Goal: Task Accomplishment & Management: Use online tool/utility

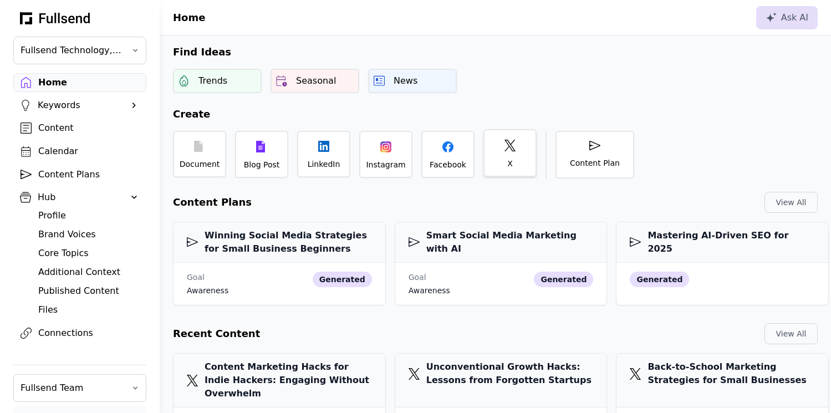
click at [497, 149] on div "X" at bounding box center [510, 153] width 53 height 48
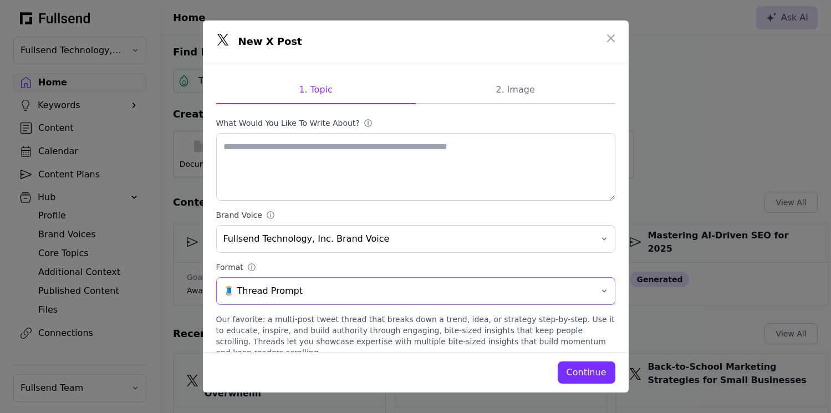
click at [293, 292] on span "🧵 Thread Prompt" at bounding box center [408, 291] width 369 height 13
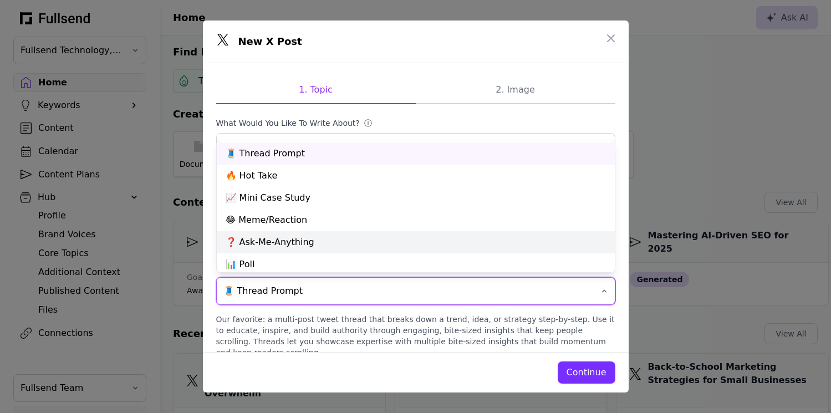
scroll to position [94, 0]
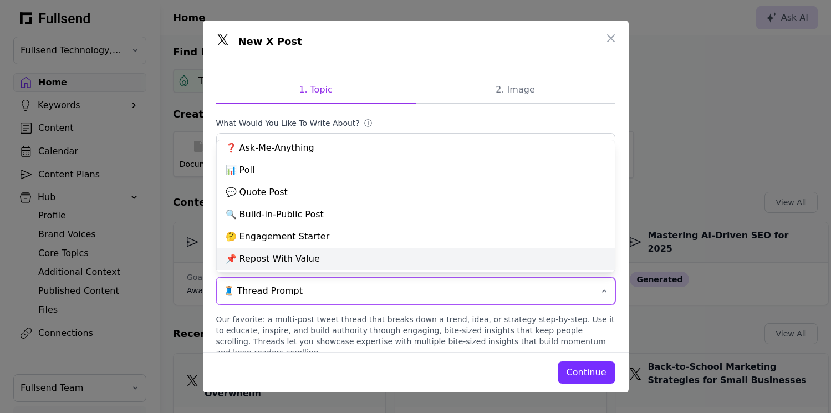
click at [308, 258] on div "📌 Repost With Value" at bounding box center [416, 259] width 398 height 22
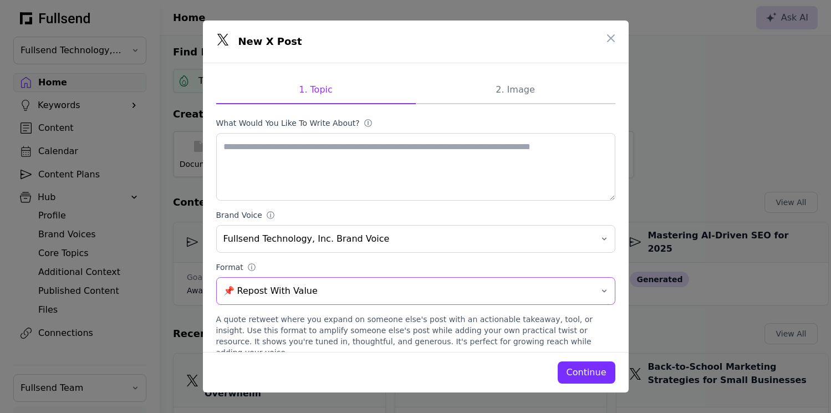
click at [292, 292] on span "📌 Repost With Value" at bounding box center [408, 291] width 369 height 13
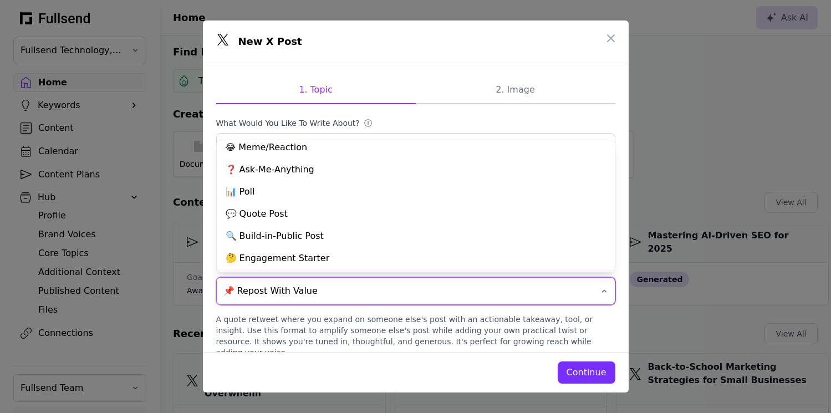
scroll to position [74, 0]
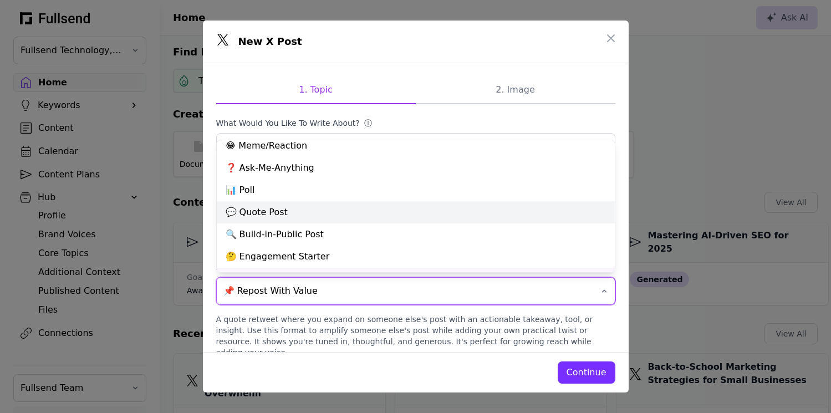
click at [283, 211] on div "💬 Quote Post" at bounding box center [416, 212] width 398 height 22
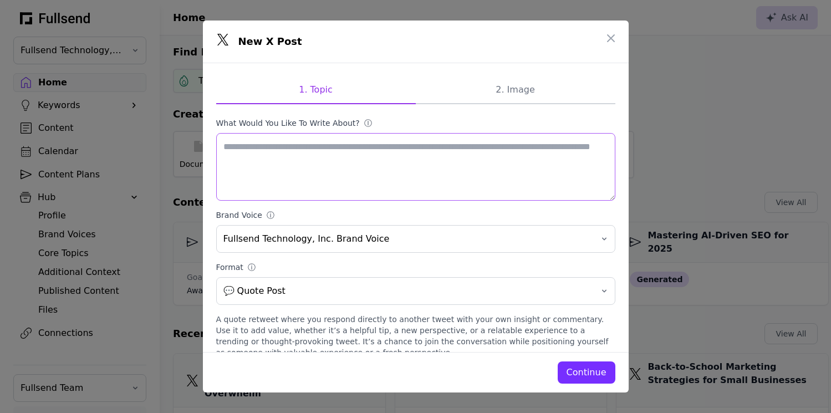
click at [285, 139] on textarea "What would you like to write about? ⓘ" at bounding box center [415, 167] width 399 height 68
paste textarea "**********"
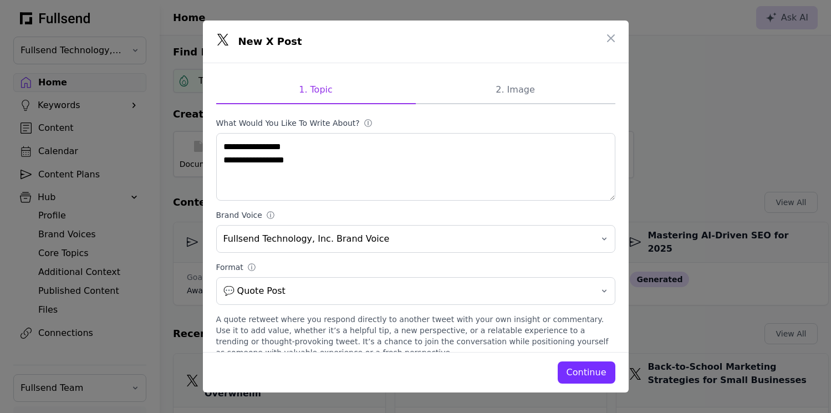
click at [581, 373] on div "Continue" at bounding box center [587, 372] width 40 height 13
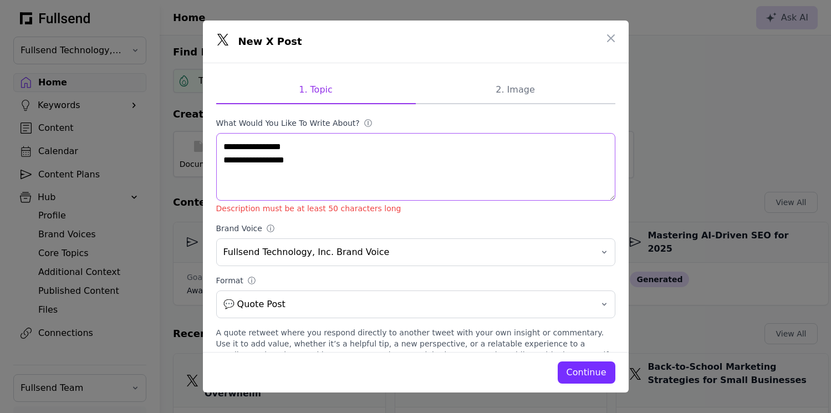
click at [221, 149] on textarea "**********" at bounding box center [415, 167] width 399 height 68
click at [224, 160] on textarea "**********" at bounding box center [415, 167] width 399 height 68
click at [316, 173] on textarea "**********" at bounding box center [415, 167] width 399 height 68
type textarea "**********"
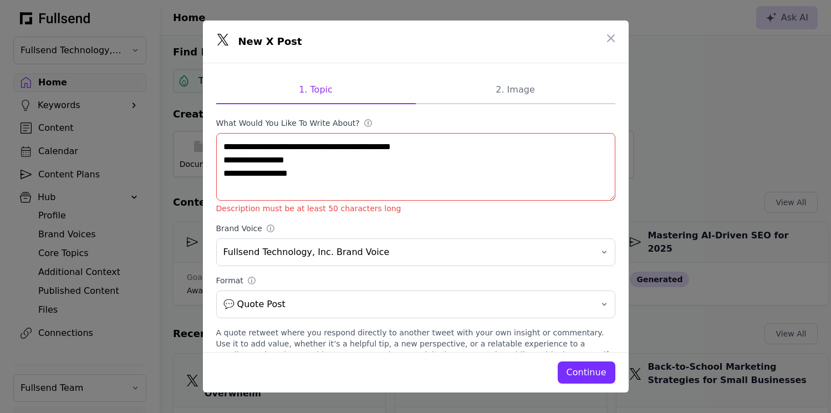
click at [586, 377] on div "Continue" at bounding box center [587, 372] width 40 height 13
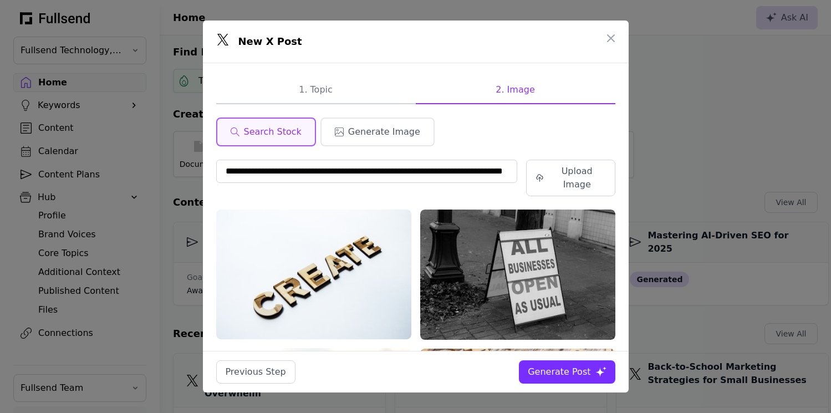
scroll to position [0, 0]
click at [576, 364] on button "Generate Post" at bounding box center [567, 372] width 96 height 23
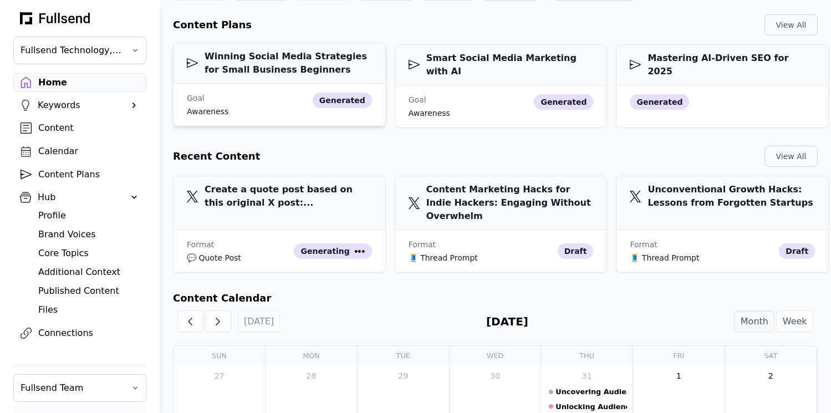
scroll to position [177, 0]
click at [424, 291] on h2 "Content Calendar" at bounding box center [495, 299] width 645 height 16
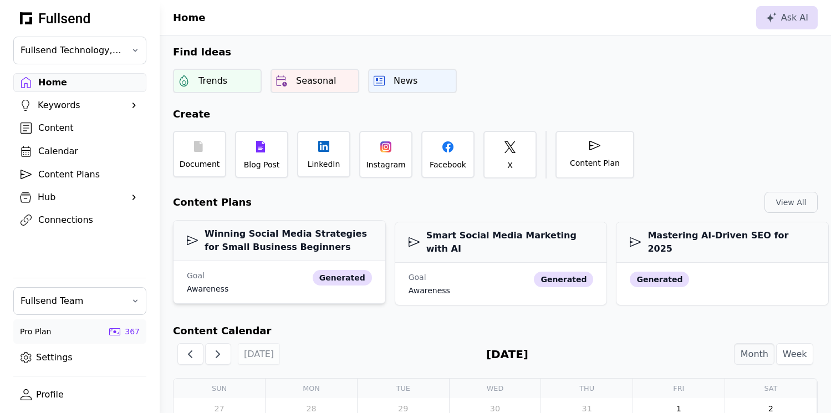
click at [275, 241] on h3 "Winning Social Media Strategies for Small Business Beginners" at bounding box center [279, 240] width 185 height 27
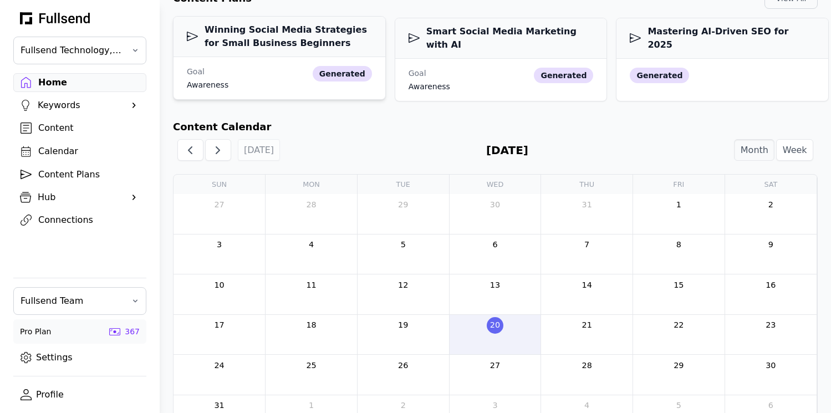
scroll to position [175, 0]
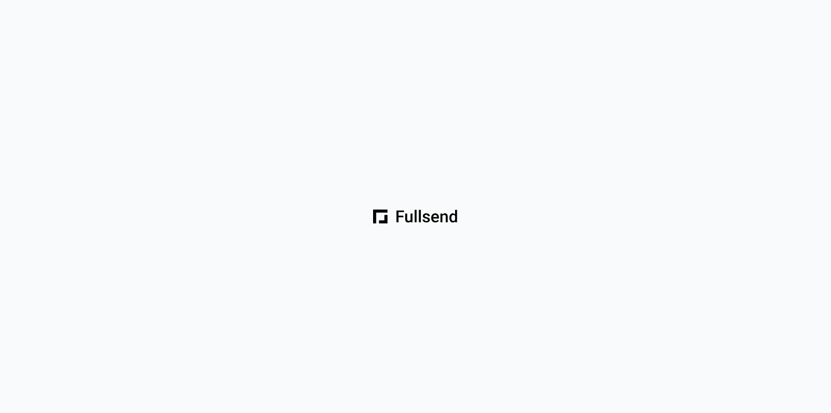
scroll to position [144, 0]
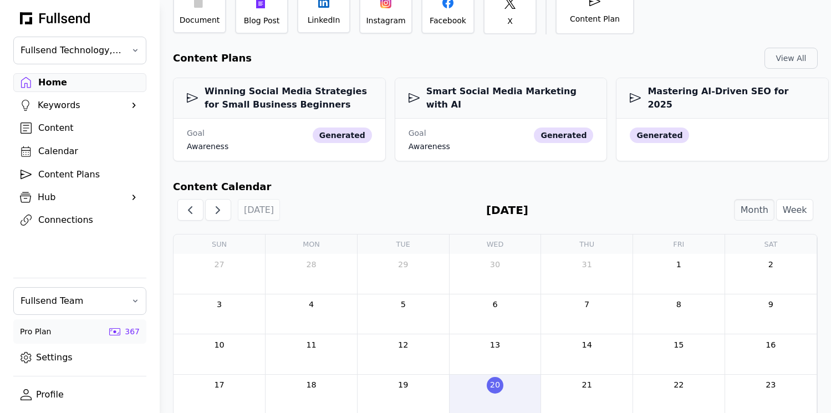
click at [73, 131] on div "Content" at bounding box center [88, 127] width 101 height 13
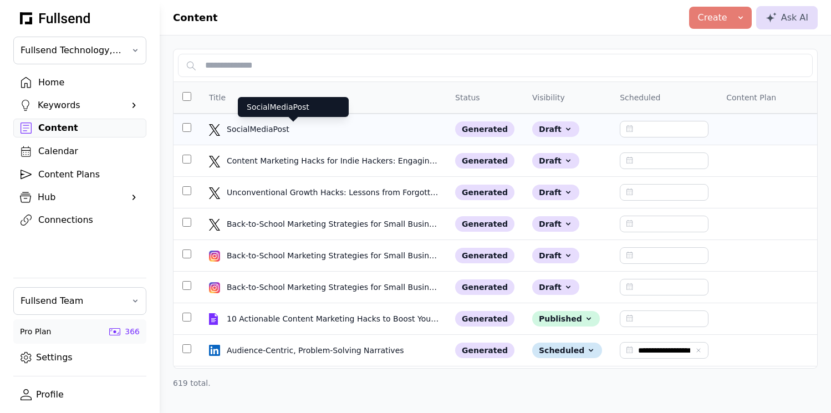
click at [278, 130] on div "SocialMediaPost" at bounding box center [293, 129] width 133 height 11
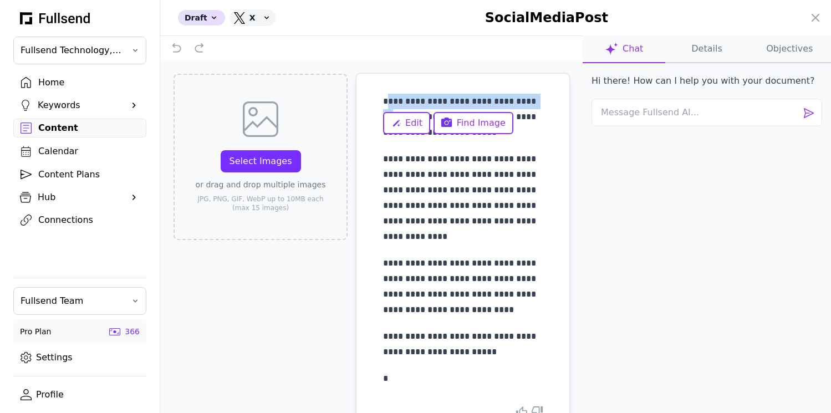
drag, startPoint x: 388, startPoint y: 101, endPoint x: 529, endPoint y: 98, distance: 140.9
click at [529, 99] on p "**********" at bounding box center [463, 117] width 160 height 47
copy p "**********"
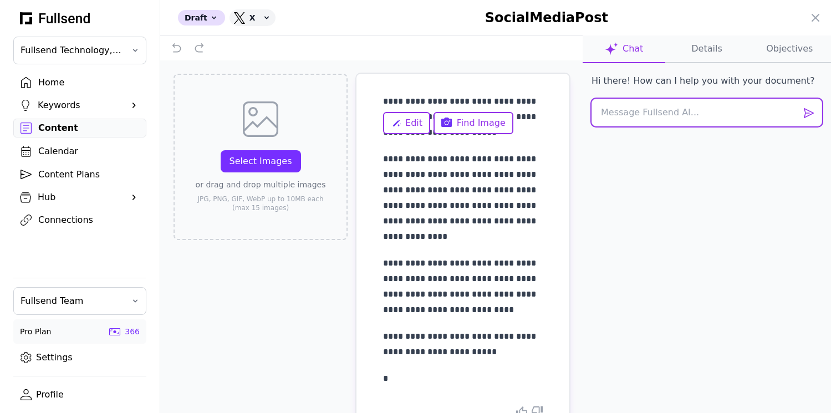
click at [646, 119] on textarea at bounding box center [707, 113] width 231 height 28
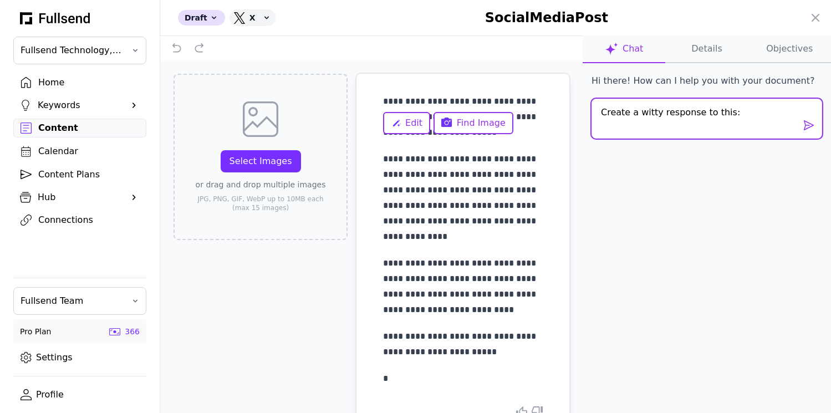
paste textarea "Software is easy. Marketing is hard."
type textarea "Create a witty response to this: Software is easy. Marketing is hard."
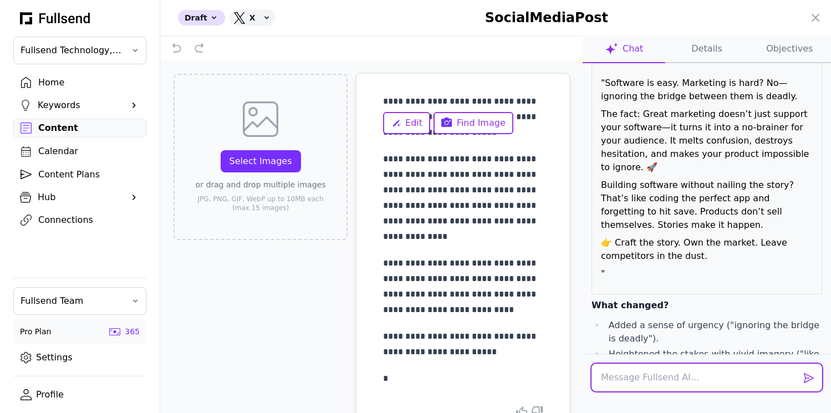
scroll to position [204, 0]
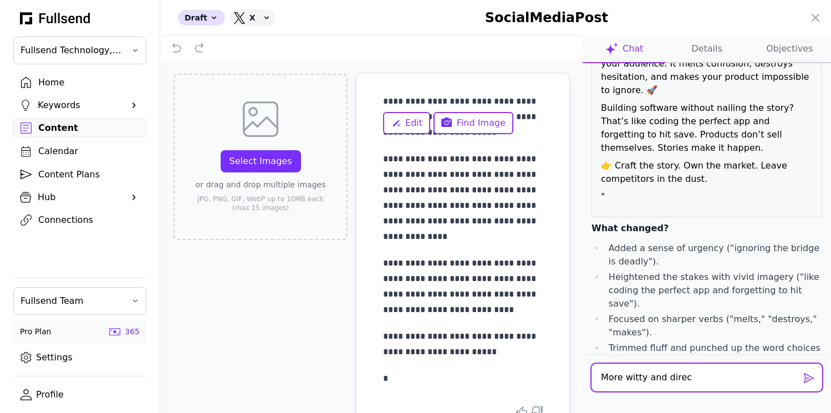
type textarea "More witty and direct"
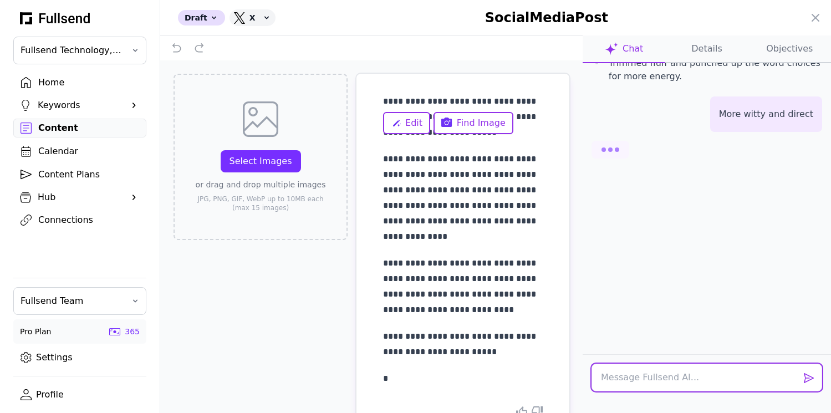
scroll to position [491, 0]
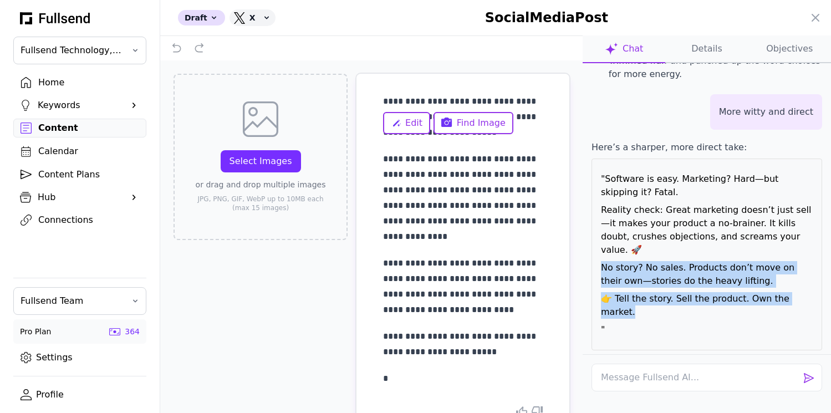
drag, startPoint x: 809, startPoint y: 262, endPoint x: 603, endPoint y: 232, distance: 207.4
click at [603, 232] on div ""Software is easy. Marketing? Hard—but skipping it? Fatal. Reality check: Great…" at bounding box center [707, 255] width 231 height 192
copy div "No story? No sales. Products don’t move on their own—stories do the heavy lifti…"
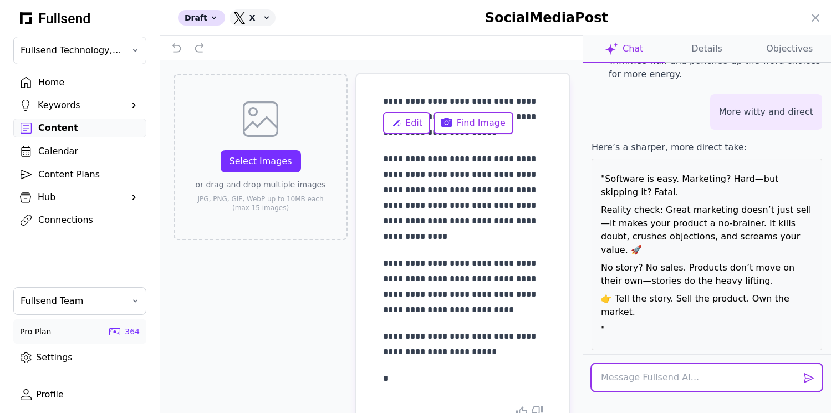
click at [637, 377] on textarea at bounding box center [707, 378] width 231 height 28
type textarea "Now offer a contraria view"
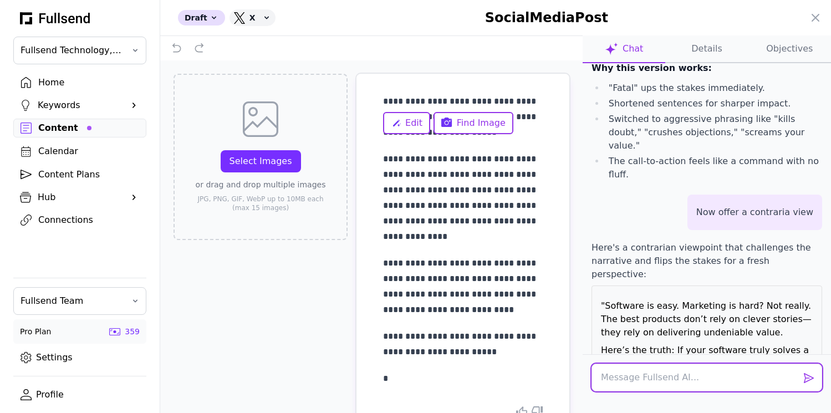
scroll to position [992, 0]
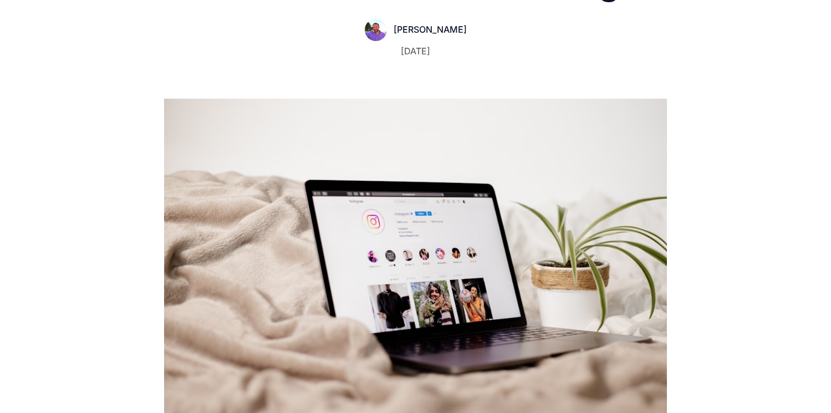
scroll to position [92, 0]
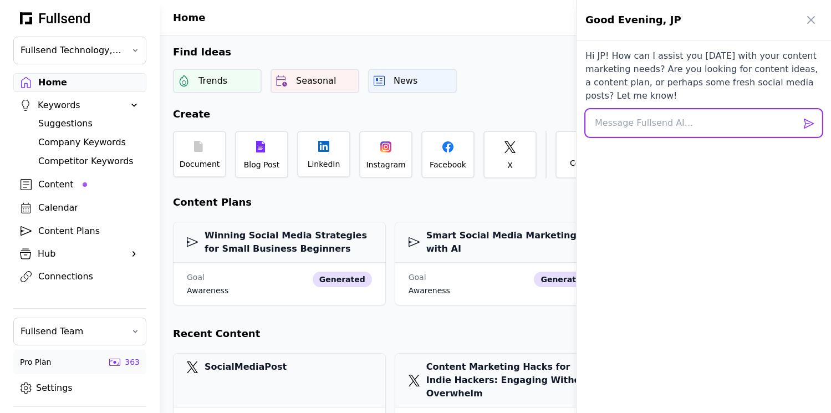
click at [643, 125] on textarea at bounding box center [704, 123] width 237 height 28
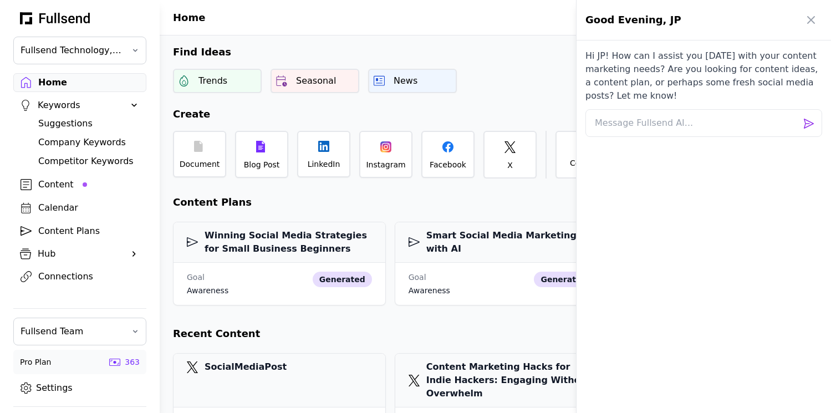
click at [68, 88] on div at bounding box center [415, 206] width 831 height 413
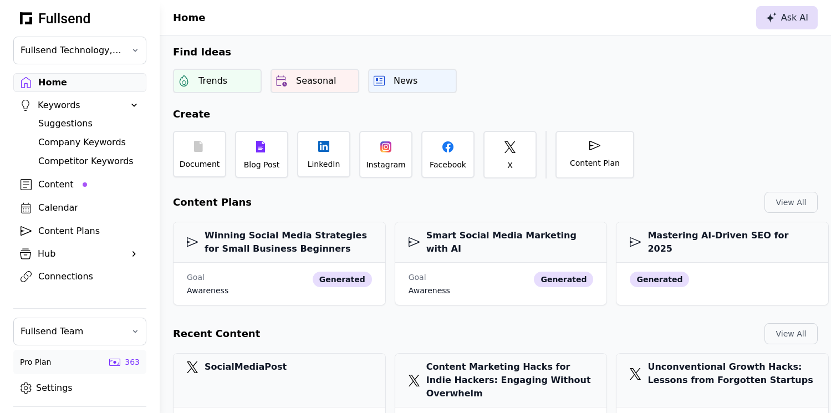
click at [775, 14] on icon at bounding box center [771, 17] width 11 height 11
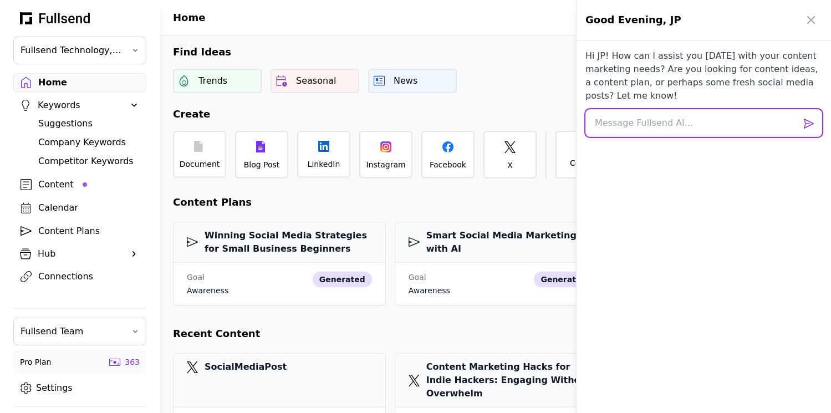
click at [613, 123] on textarea at bounding box center [704, 123] width 237 height 28
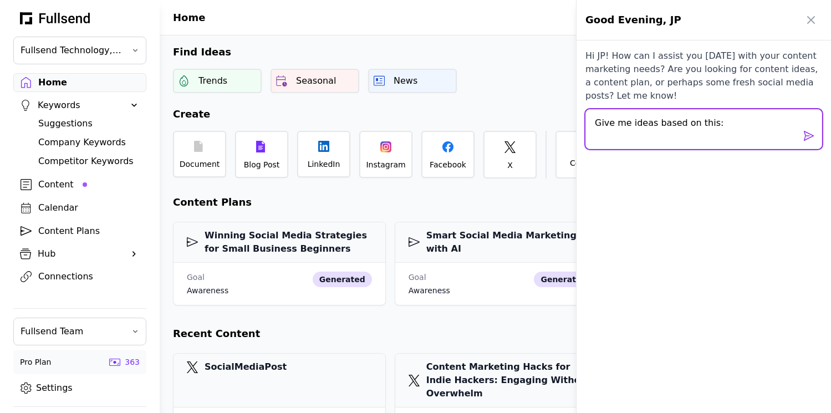
paste textarea "Angle 4: Debunking the Daily Posting Myth for Sustainable Growth Challenging co…"
type textarea "Give me ideas based on this: Angle 4: Debunking the Daily Posting Myth for Sust…"
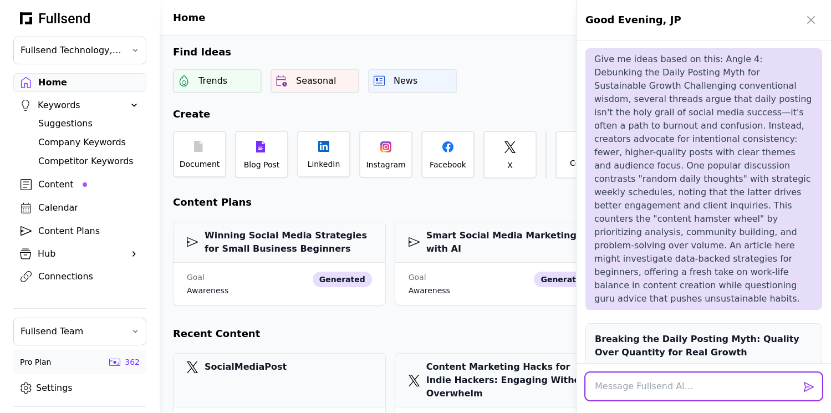
scroll to position [279, 0]
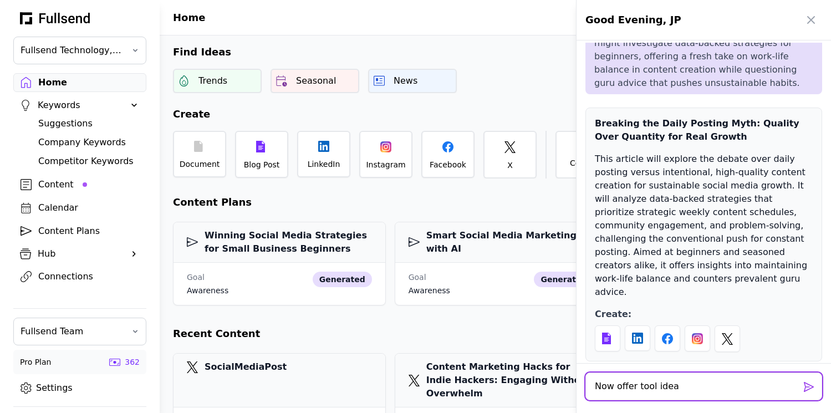
type textarea "Now offer tool ideas"
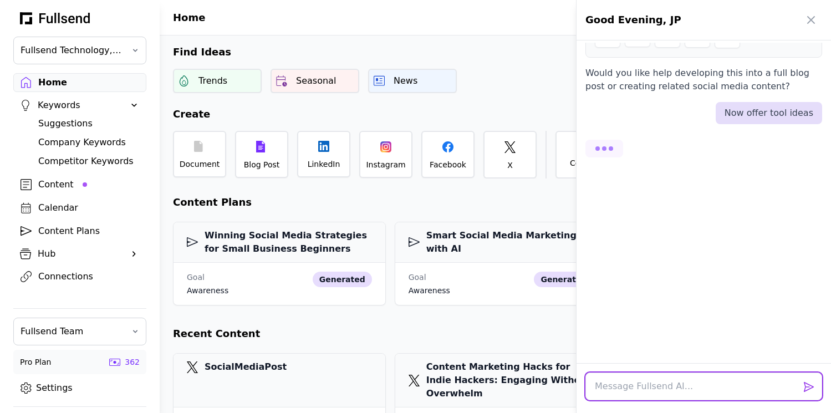
scroll to position [596, 0]
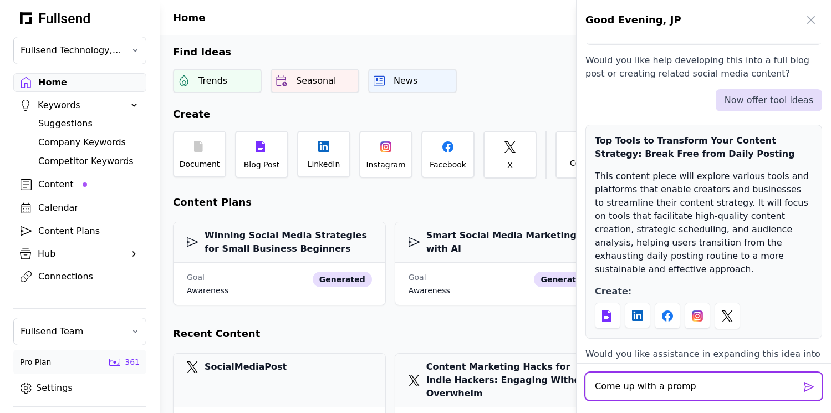
type textarea "Come up with a prompt"
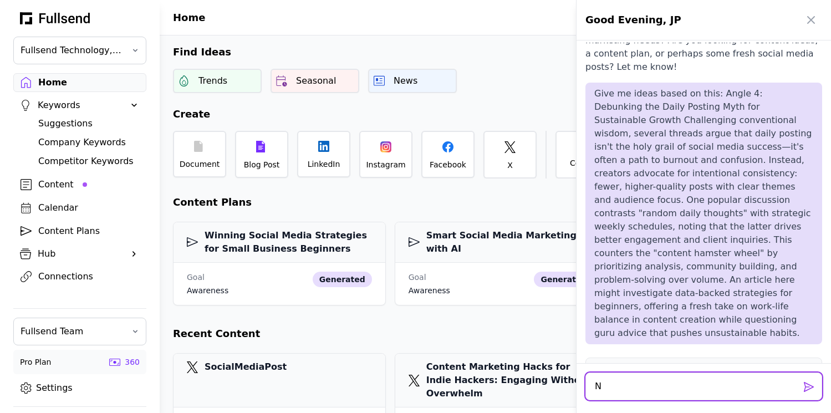
scroll to position [38, 0]
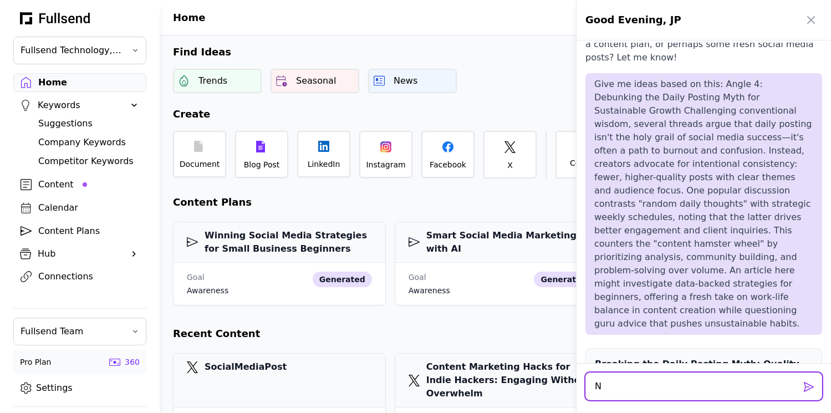
type textarea "N"
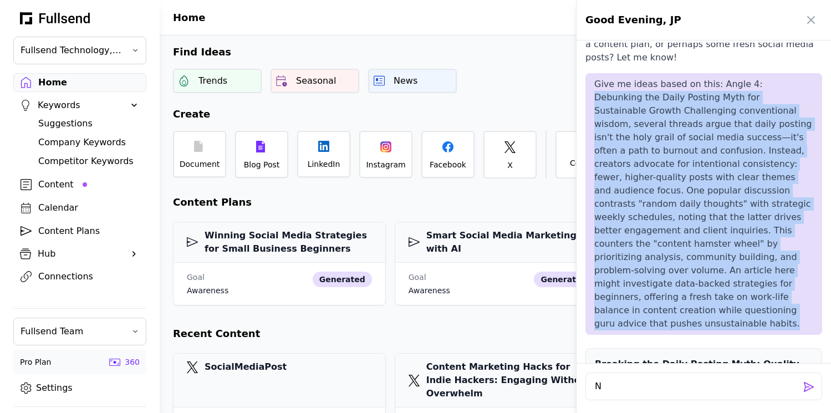
drag, startPoint x: 713, startPoint y: 299, endPoint x: 748, endPoint y: 84, distance: 217.4
click at [748, 84] on p "Give me ideas based on this: Angle 4: Debunking the Daily Posting Myth for Sust…" at bounding box center [704, 204] width 219 height 253
copy p "Debunking the Daily Posting Myth for Sustainable Growth Challenging conventiona…"
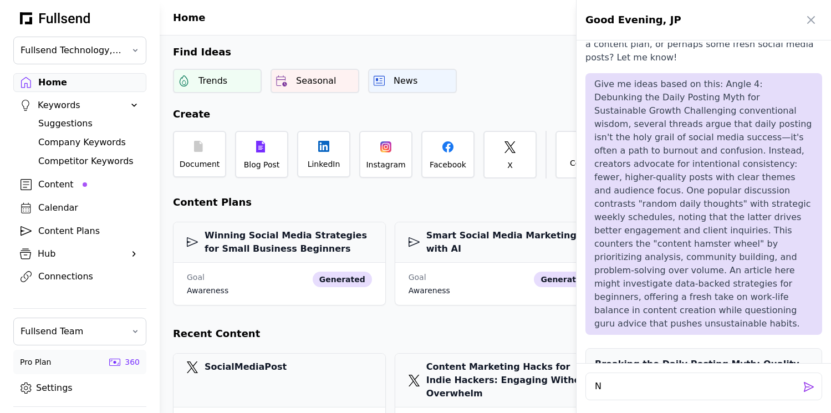
click at [296, 103] on div at bounding box center [415, 206] width 831 height 413
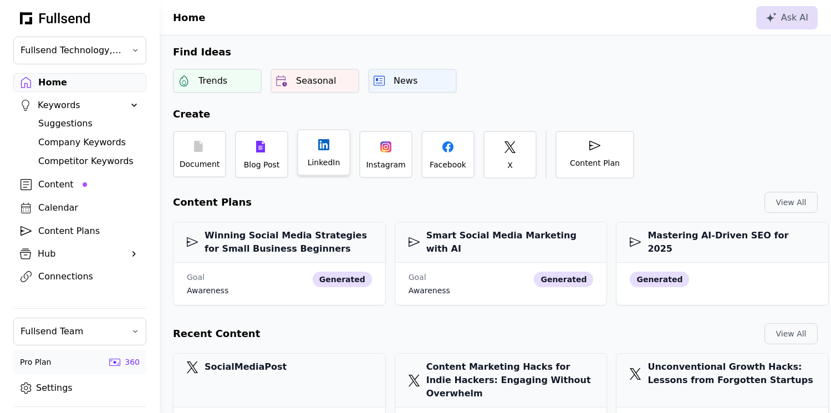
click at [327, 156] on div "LinkedIn" at bounding box center [323, 152] width 53 height 47
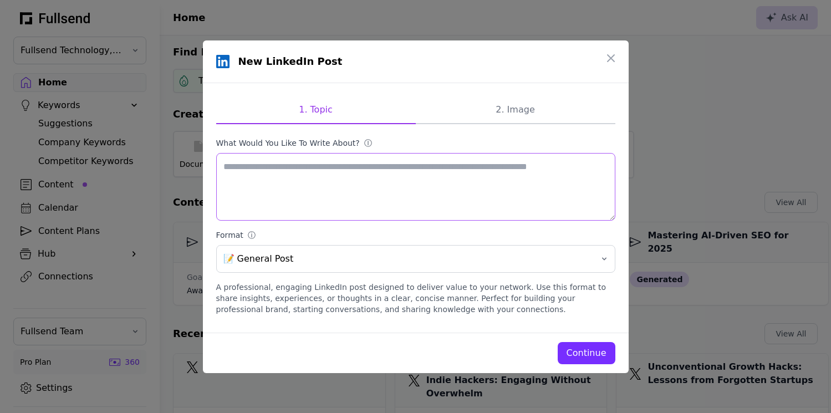
click at [305, 184] on textarea "What would you like to write about? ⓘ" at bounding box center [415, 187] width 399 height 68
paste textarea "**********"
type textarea "**********"
paste textarea "**********"
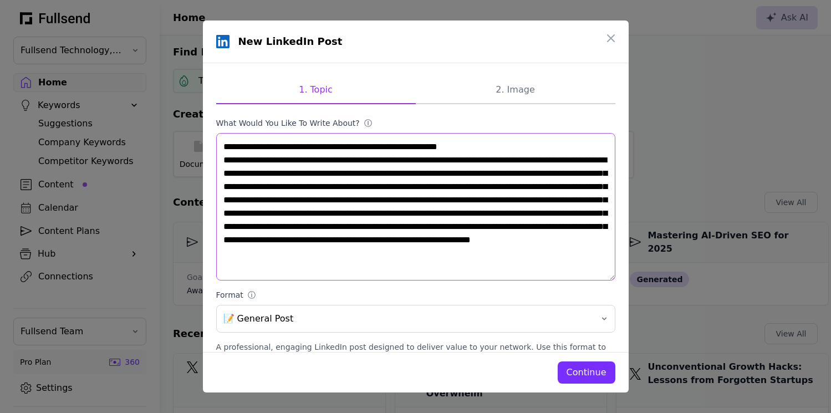
drag, startPoint x: 259, startPoint y: 148, endPoint x: 181, endPoint y: 148, distance: 77.6
click at [181, 148] on div "**********" at bounding box center [415, 206] width 831 height 413
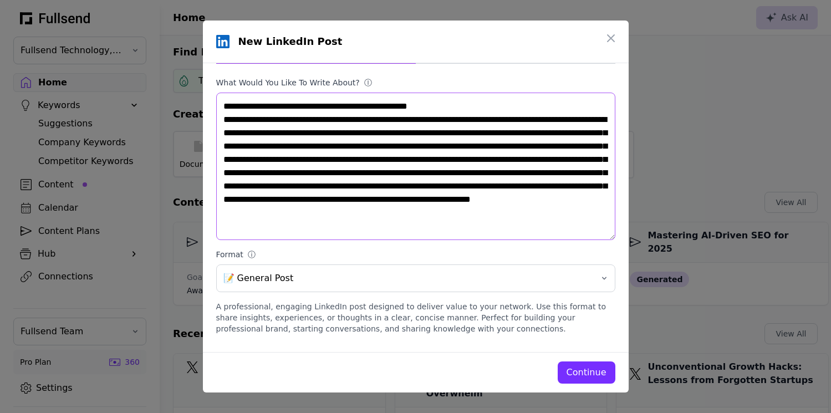
type textarea "**********"
click at [303, 280] on span "📝 General Post" at bounding box center [408, 278] width 369 height 13
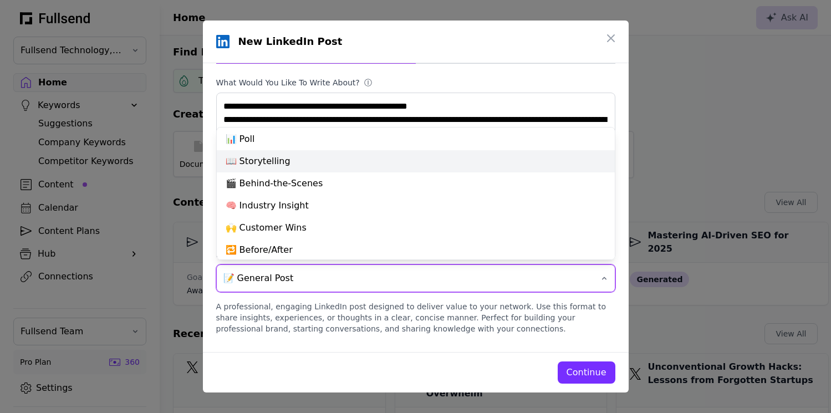
scroll to position [47, 0]
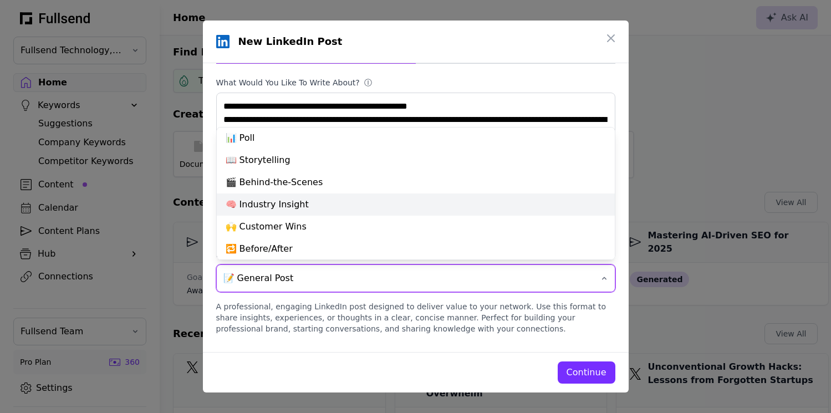
click at [297, 205] on div "🧠 Industry Insight" at bounding box center [416, 205] width 398 height 22
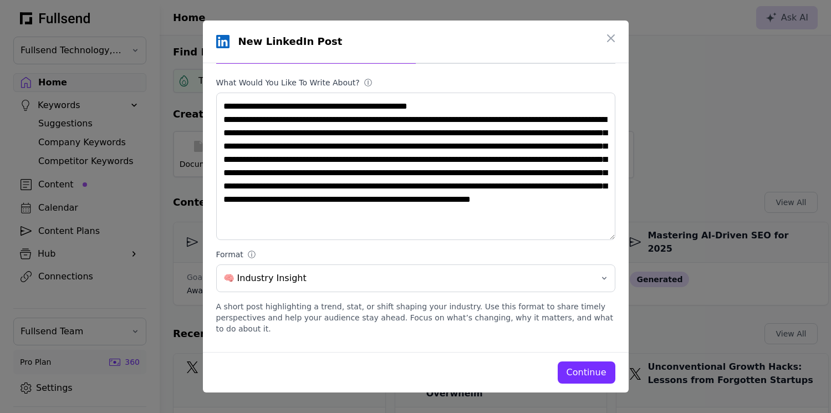
click at [576, 373] on div "Continue" at bounding box center [587, 372] width 40 height 13
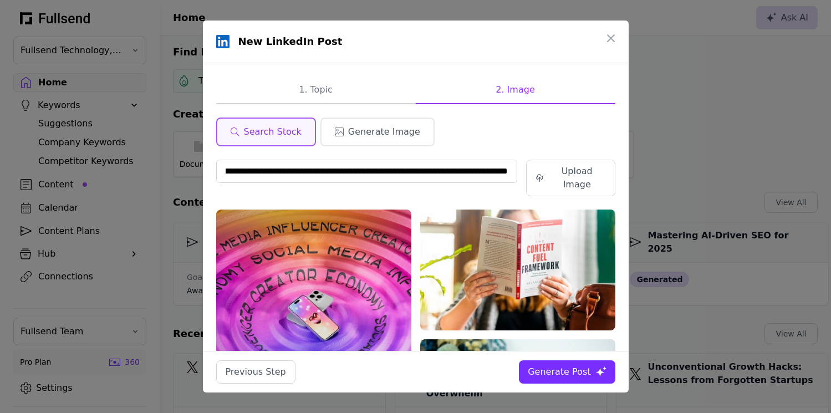
scroll to position [0, 0]
drag, startPoint x: 510, startPoint y: 170, endPoint x: 151, endPoint y: 169, distance: 358.8
click at [151, 169] on div "**********" at bounding box center [415, 206] width 831 height 413
type input "*****"
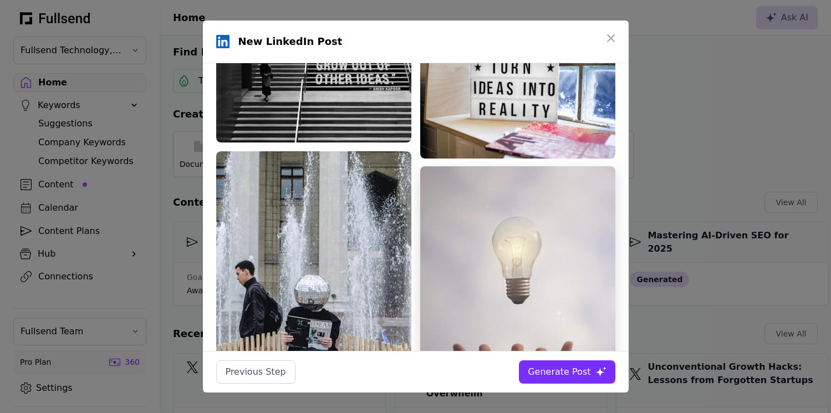
scroll to position [134, 0]
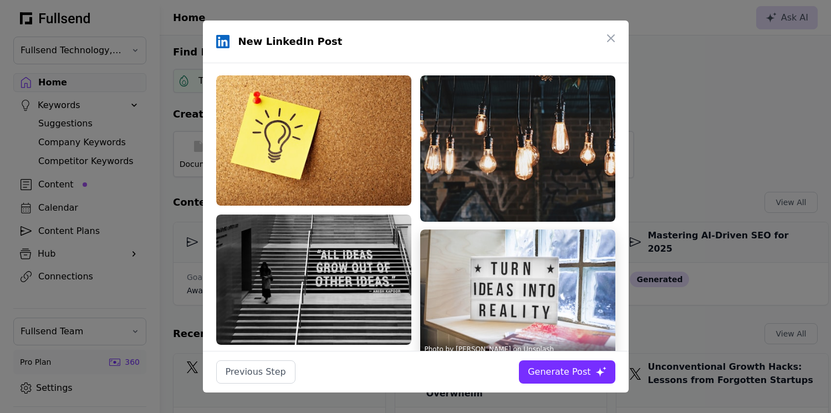
click at [507, 259] on img at bounding box center [517, 295] width 195 height 130
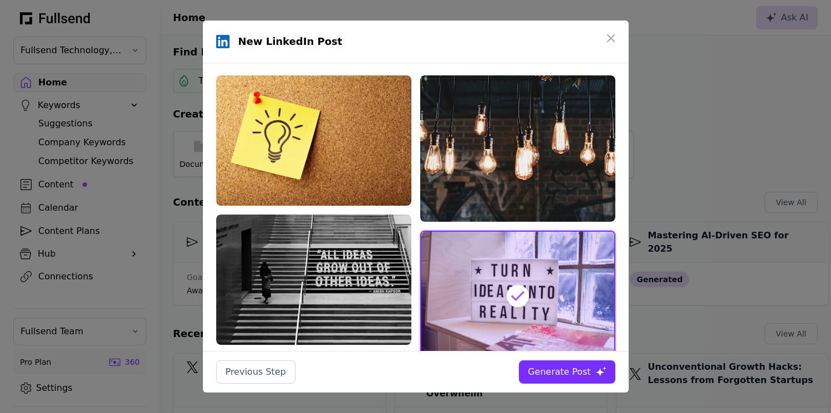
click at [575, 370] on div "Generate Post" at bounding box center [559, 371] width 63 height 13
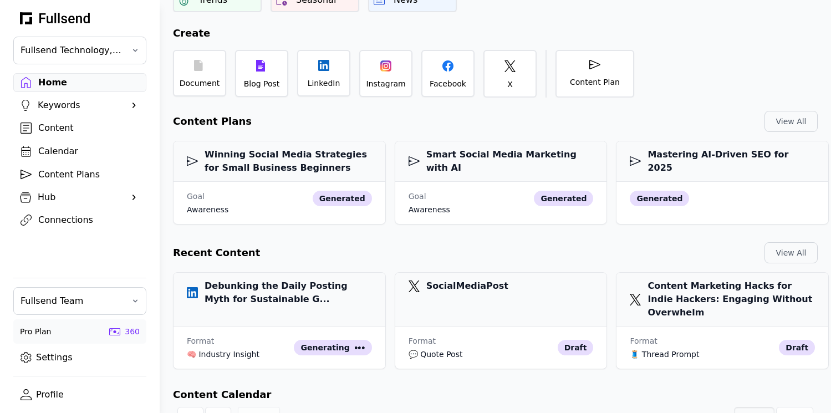
scroll to position [78, 0]
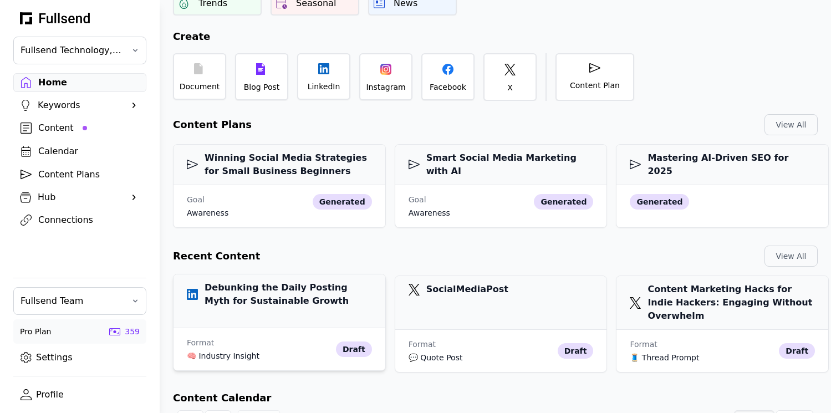
click at [311, 302] on h3 "Debunking the Daily Posting Myth for Sustainable Growth" at bounding box center [279, 294] width 185 height 27
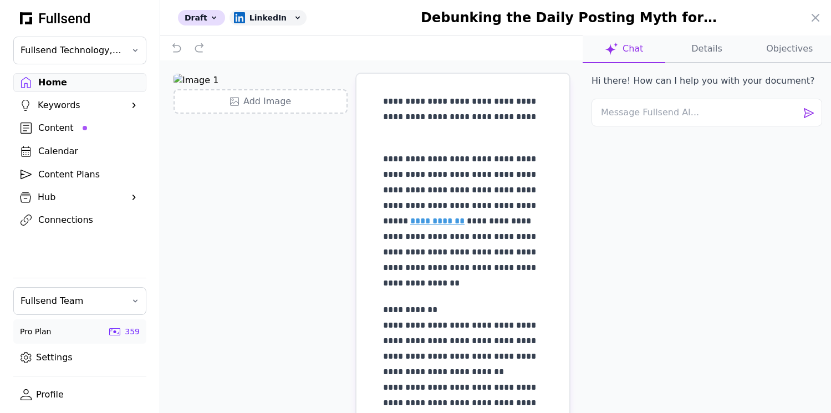
scroll to position [1, 0]
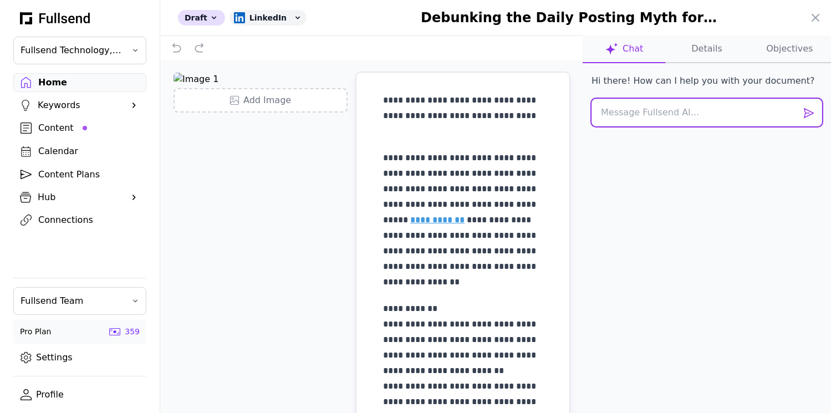
click at [633, 120] on textarea at bounding box center [707, 113] width 231 height 28
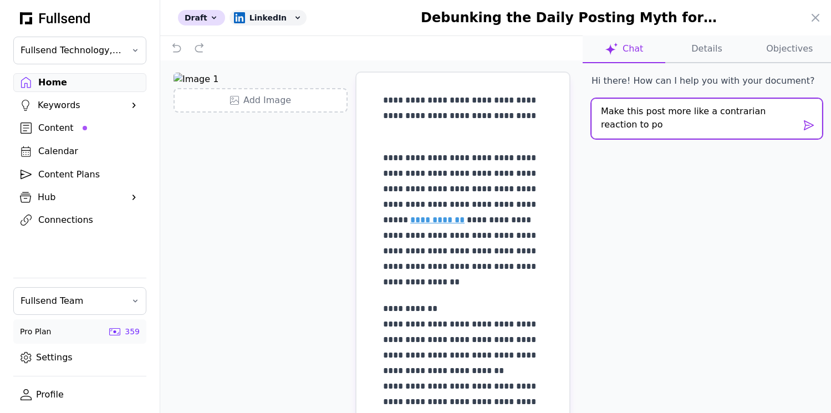
scroll to position [0, 0]
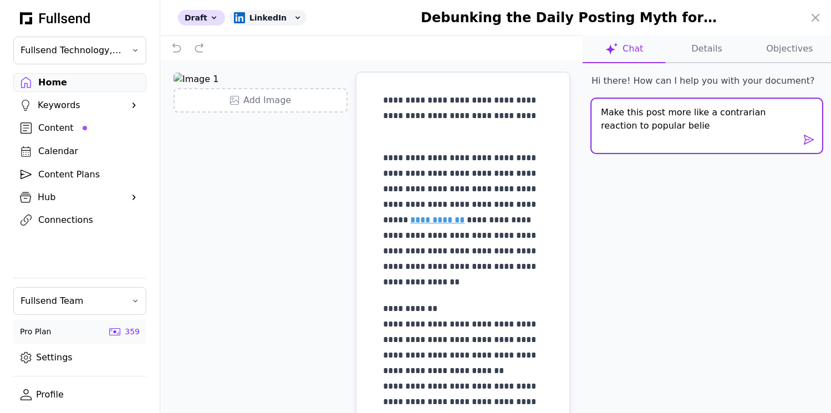
type textarea "Make this post more like a contrarian reaction to popular belief"
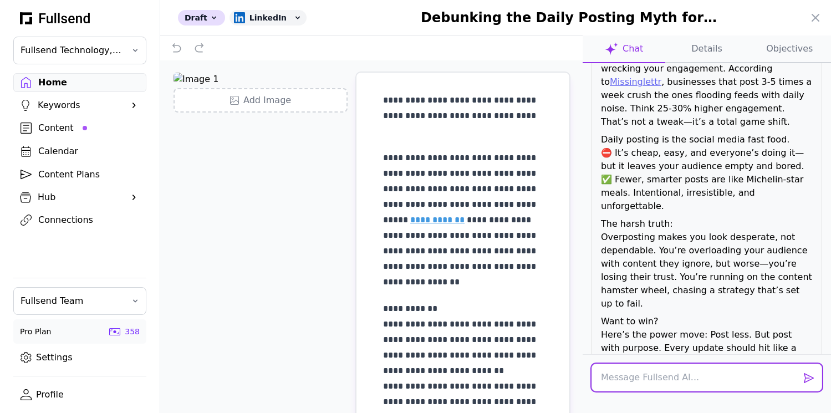
scroll to position [240, 0]
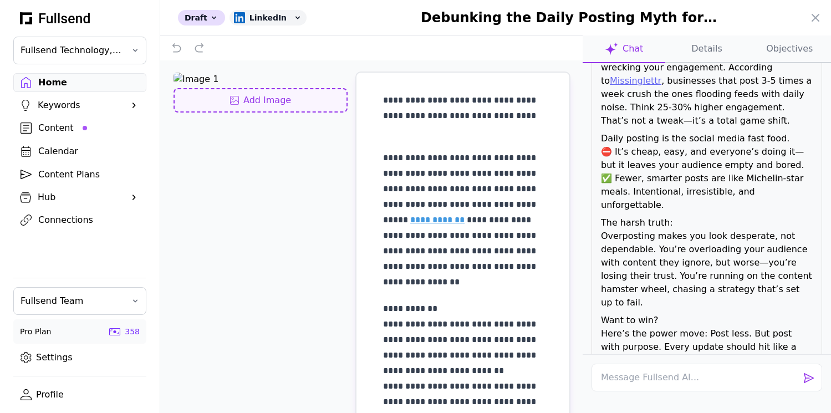
click at [262, 103] on div "Add Image" at bounding box center [261, 100] width 154 height 13
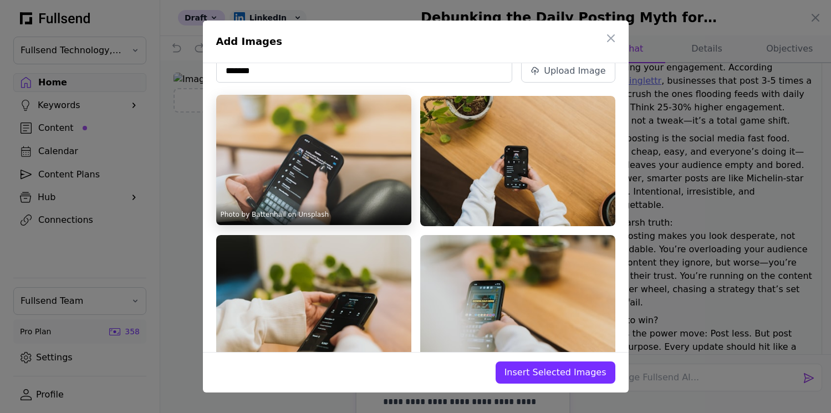
scroll to position [60, 0]
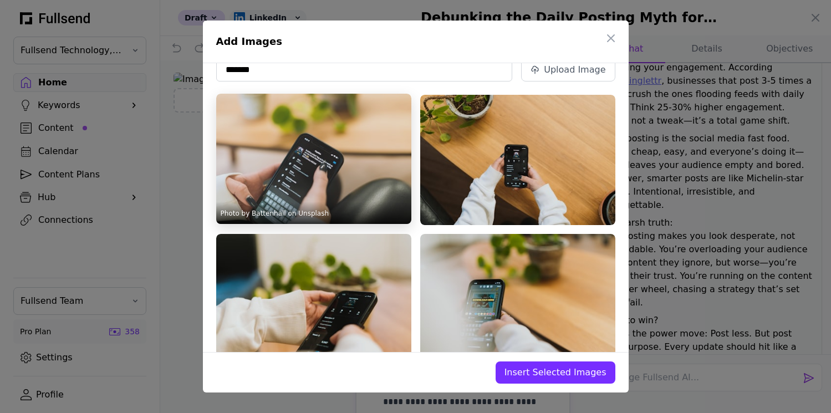
type input "*******"
click at [353, 139] on img at bounding box center [313, 159] width 195 height 130
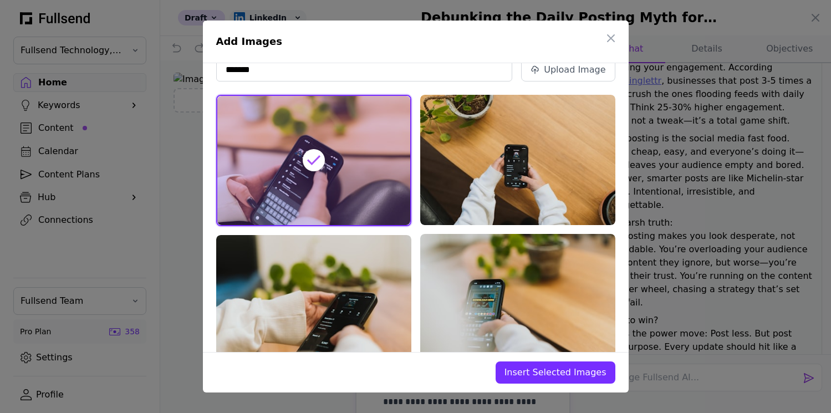
click at [550, 375] on span "Insert Selected Images" at bounding box center [556, 372] width 102 height 13
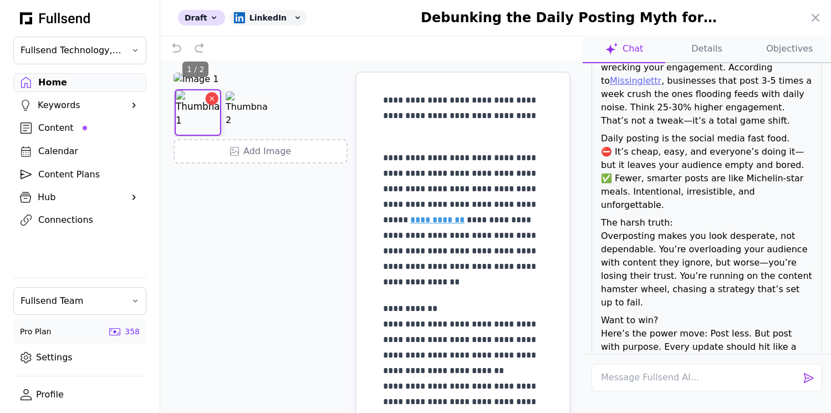
click at [209, 99] on icon "Delete image" at bounding box center [212, 99] width 8 height 8
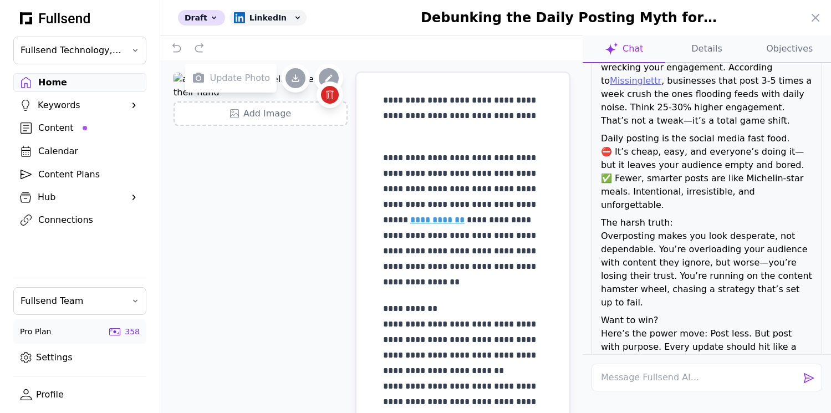
click at [268, 99] on img at bounding box center [261, 86] width 174 height 27
click at [293, 75] on icon at bounding box center [295, 78] width 11 height 11
click at [257, 80] on span "Update Photo" at bounding box center [240, 78] width 60 height 13
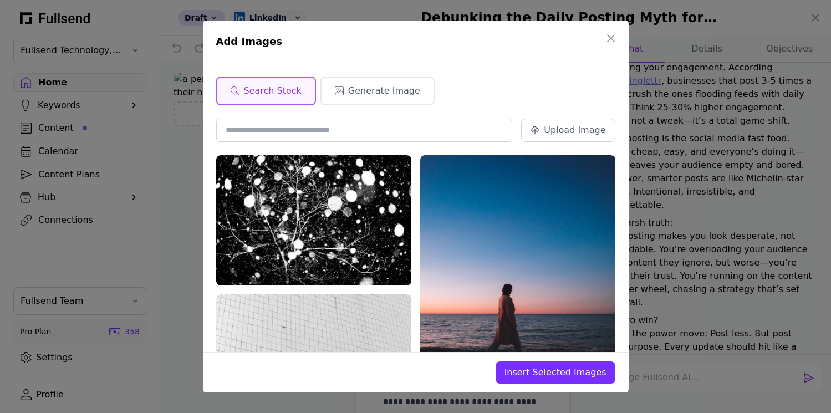
click at [315, 138] on input "text" at bounding box center [364, 130] width 297 height 23
type input "*"
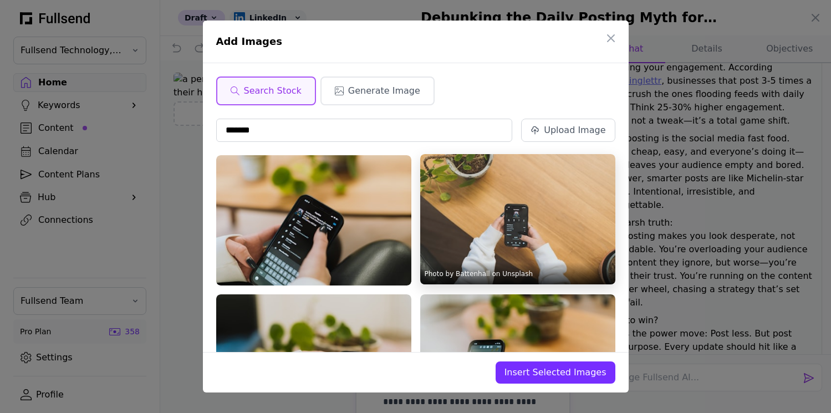
type input "*******"
click at [476, 211] on img at bounding box center [517, 219] width 195 height 130
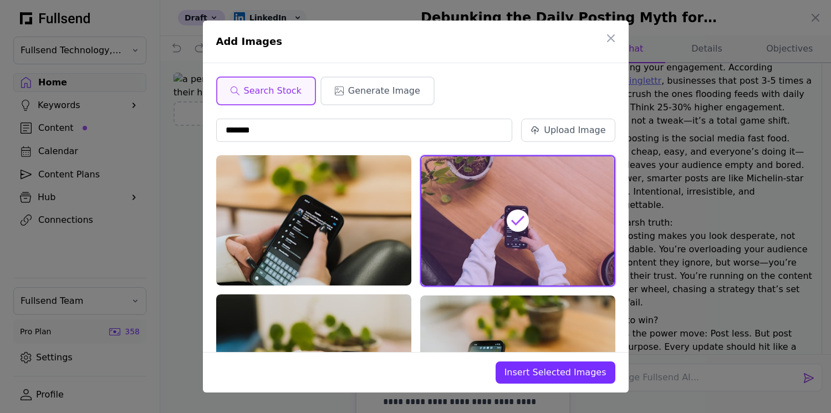
click at [554, 381] on button "Insert Selected Images" at bounding box center [556, 373] width 120 height 22
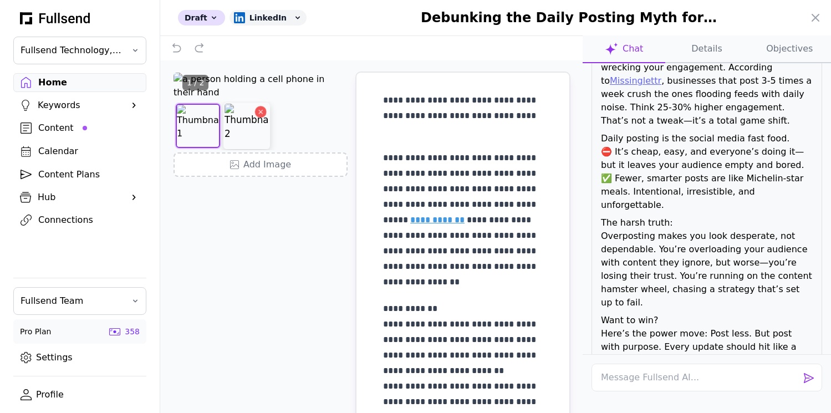
click at [243, 148] on img at bounding box center [247, 126] width 44 height 44
click at [197, 148] on img at bounding box center [198, 126] width 44 height 44
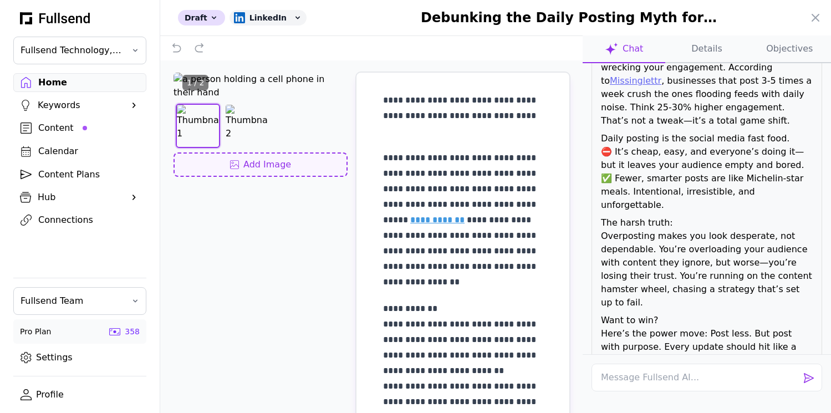
click at [245, 171] on div "Add Image" at bounding box center [261, 164] width 154 height 13
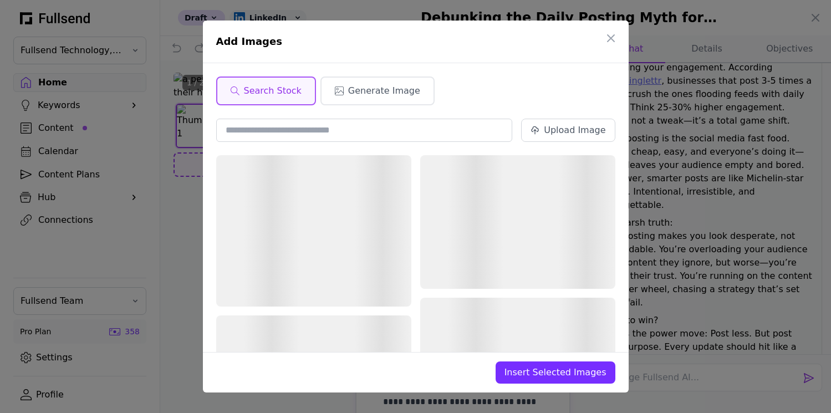
scroll to position [0, 0]
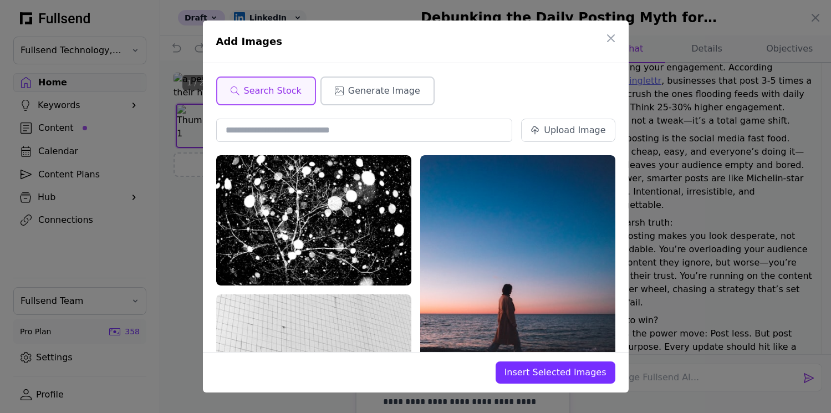
click at [362, 90] on span "Generate Image" at bounding box center [384, 90] width 72 height 13
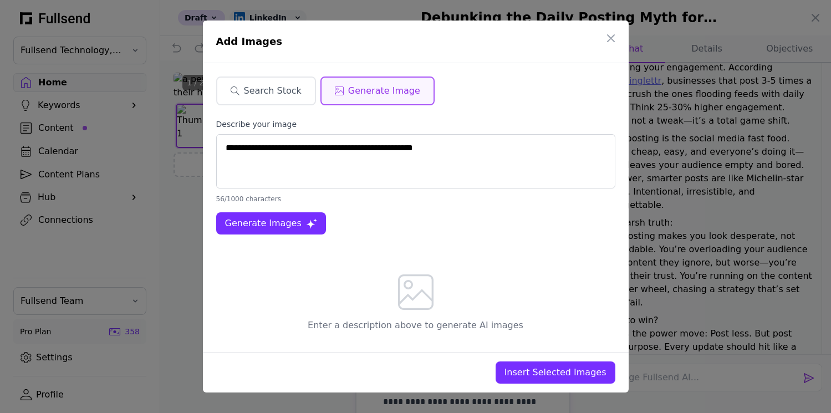
type textarea "**********"
click at [252, 226] on span "Generate Images" at bounding box center [263, 223] width 77 height 13
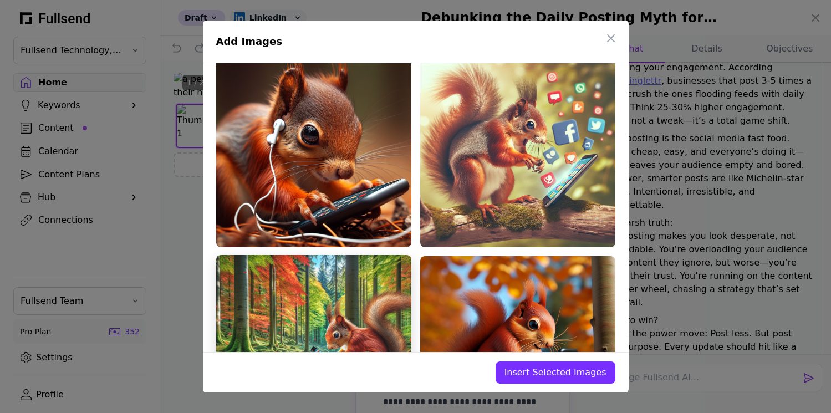
scroll to position [194, 0]
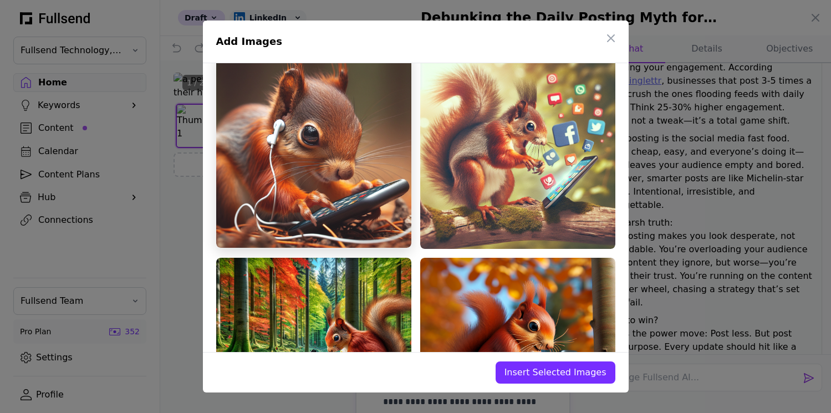
click at [320, 140] on img at bounding box center [313, 150] width 195 height 195
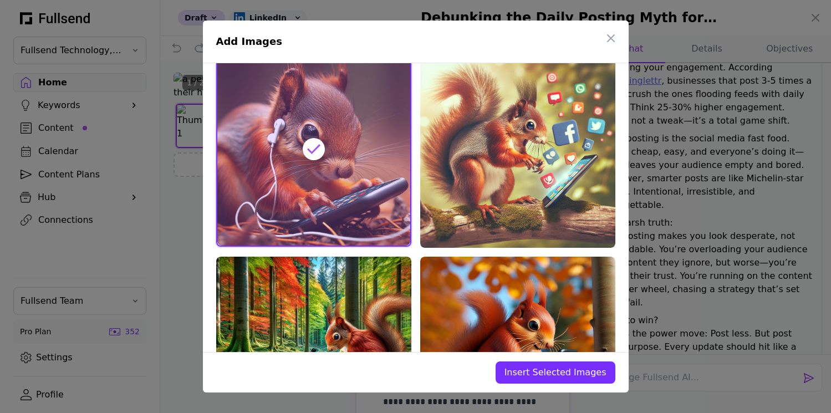
scroll to position [195, 0]
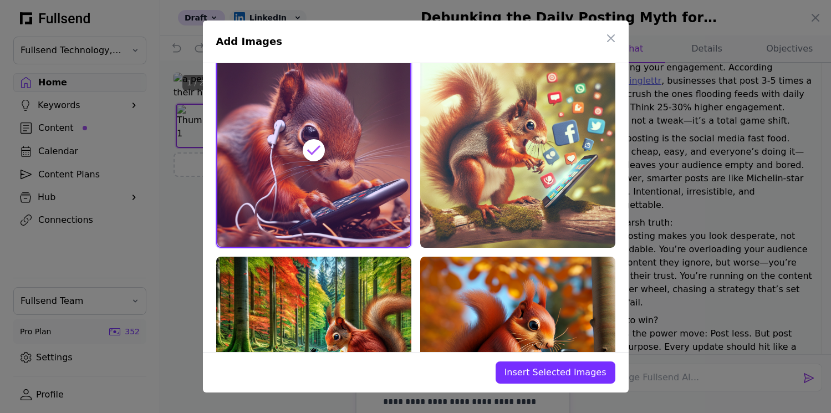
click at [560, 369] on span "Insert Selected Images" at bounding box center [556, 372] width 102 height 13
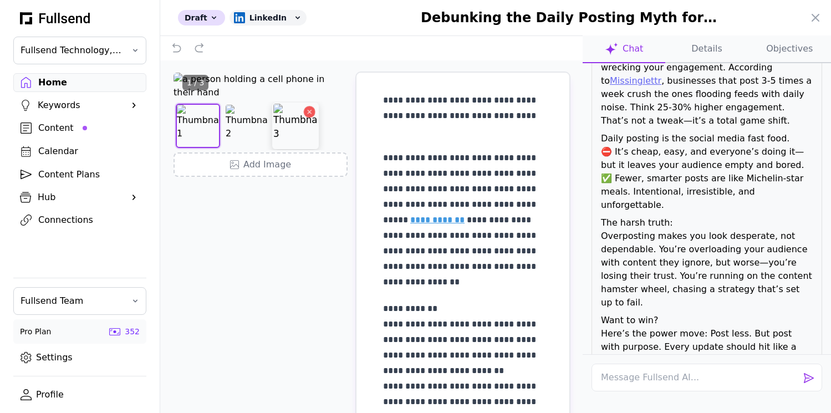
click at [292, 148] on img at bounding box center [295, 126] width 44 height 44
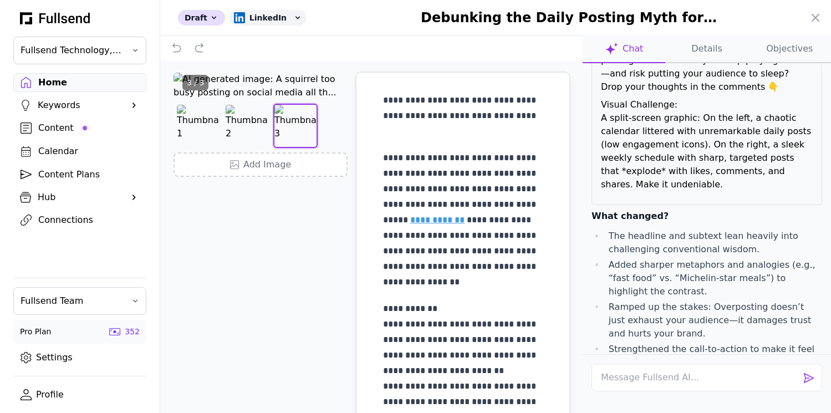
scroll to position [699, 0]
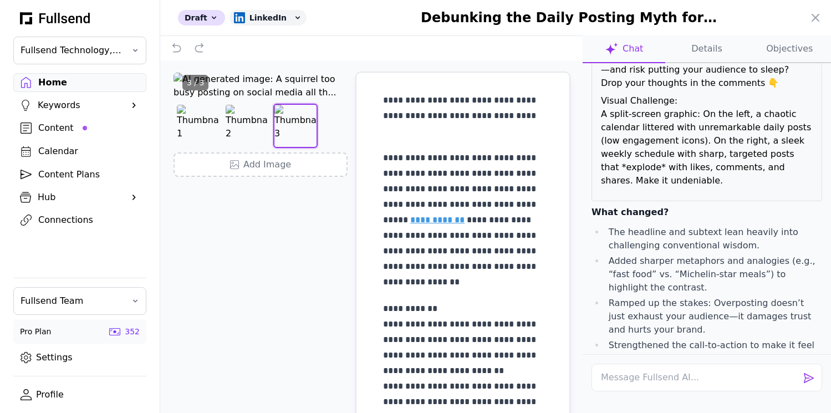
click at [798, 402] on button "Apply Edit" at bounding box center [801, 408] width 43 height 13
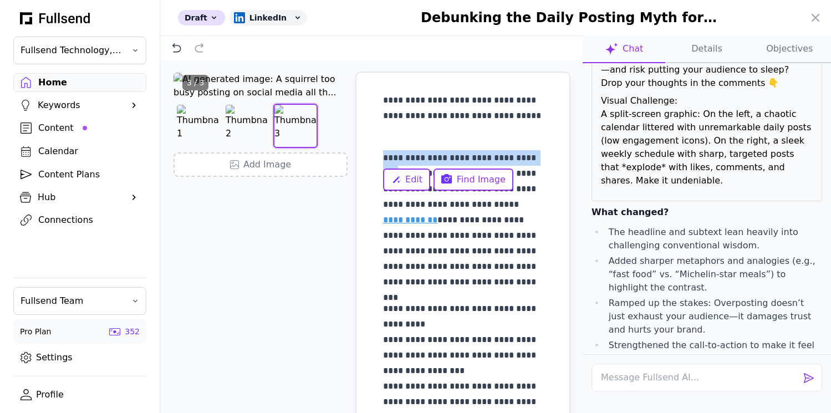
drag, startPoint x: 384, startPoint y: 157, endPoint x: 535, endPoint y: 159, distance: 150.9
click at [535, 159] on p "**********" at bounding box center [463, 220] width 160 height 140
click at [506, 114] on p "**********" at bounding box center [463, 116] width 160 height 47
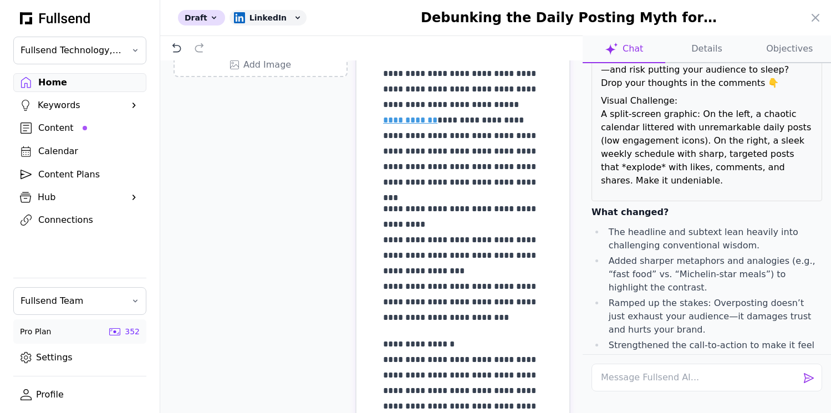
scroll to position [0, 0]
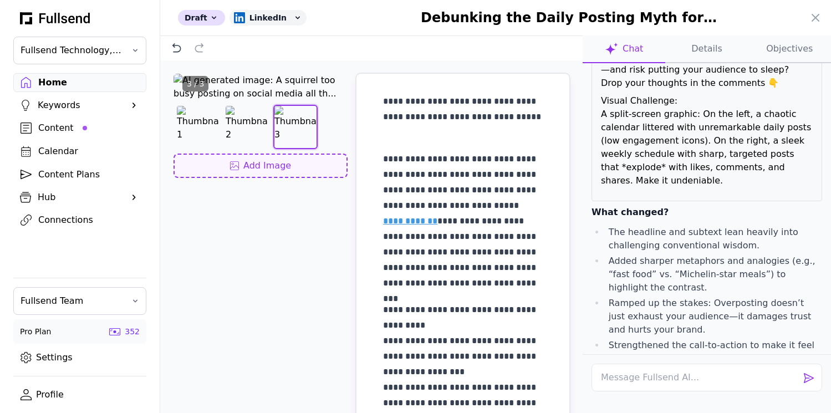
click at [290, 172] on div "Add Image" at bounding box center [261, 165] width 154 height 13
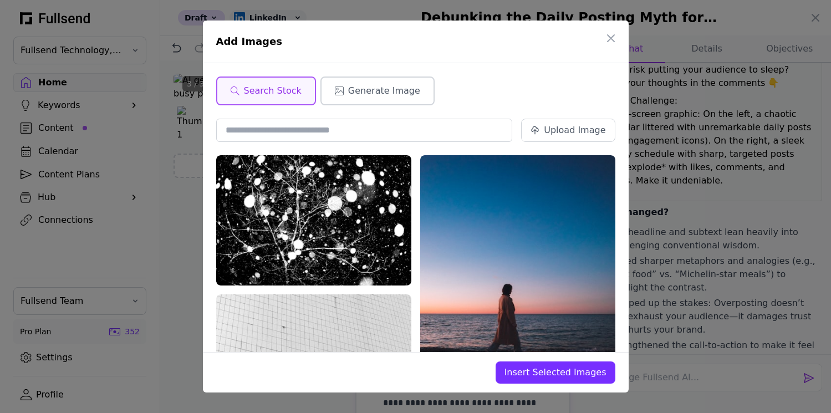
click at [359, 89] on span "Generate Image" at bounding box center [384, 90] width 72 height 13
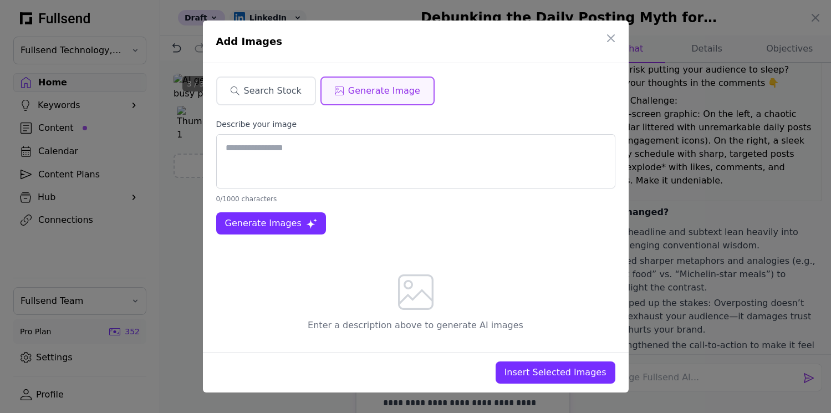
click at [251, 156] on textarea at bounding box center [415, 161] width 399 height 54
type textarea "**********"
click at [261, 222] on span "Generate Images" at bounding box center [263, 223] width 77 height 13
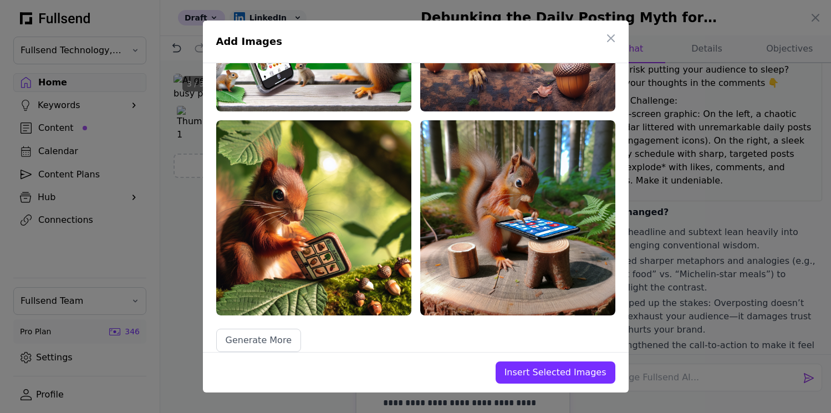
scroll to position [344, 0]
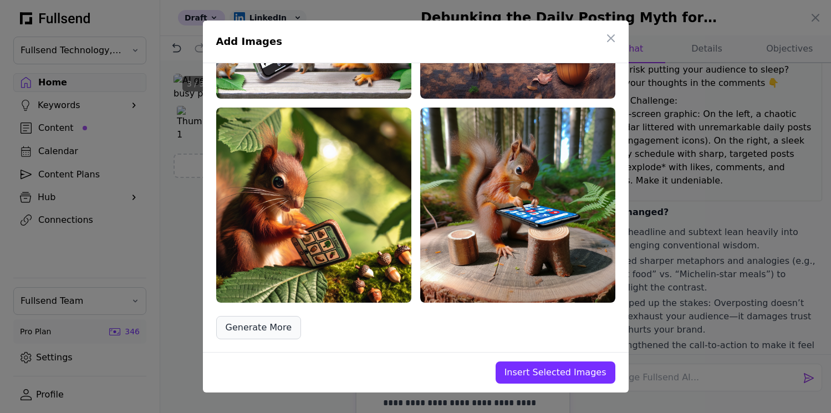
click at [256, 326] on span "Generate More" at bounding box center [259, 327] width 66 height 13
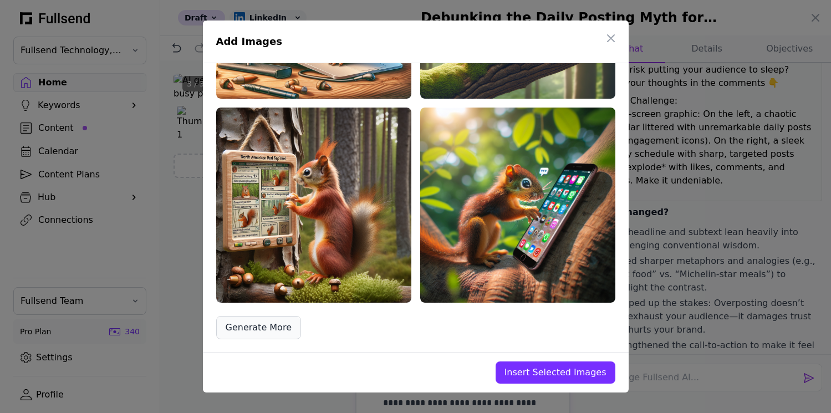
click at [248, 332] on span "Generate More" at bounding box center [259, 327] width 66 height 13
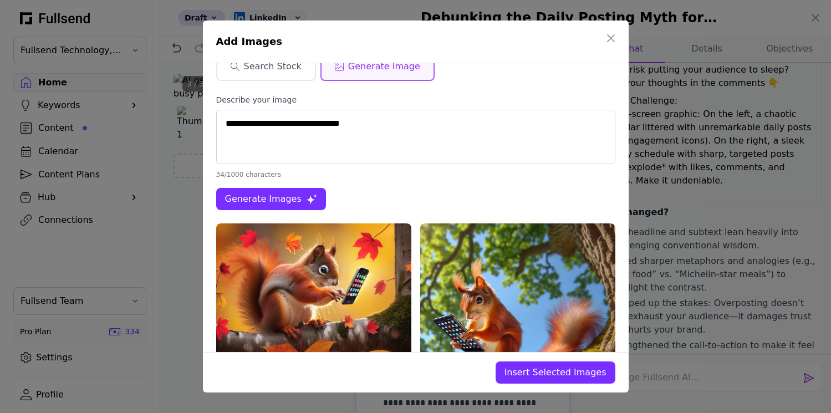
scroll to position [0, 0]
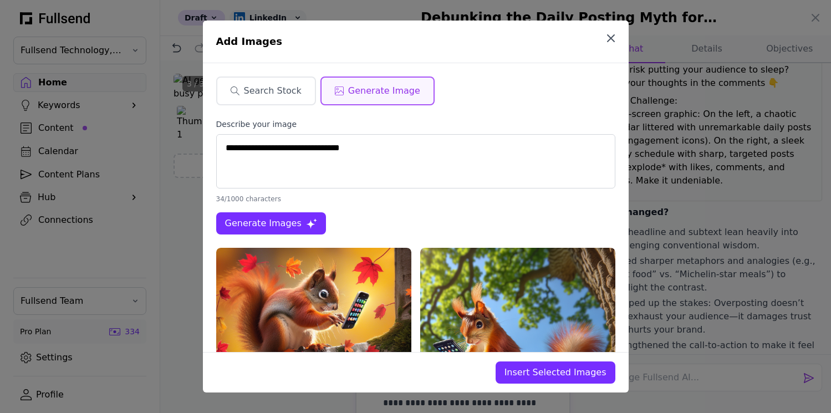
click at [615, 39] on icon "button" at bounding box center [611, 38] width 13 height 13
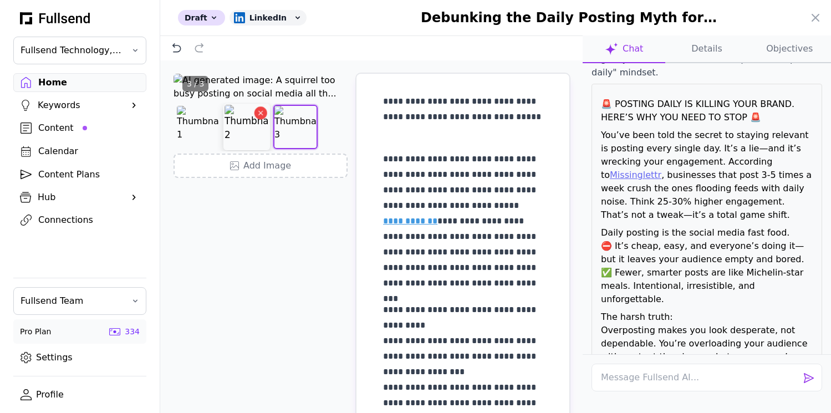
click at [259, 117] on icon "Delete image" at bounding box center [261, 113] width 8 height 8
click at [204, 149] on img at bounding box center [198, 127] width 44 height 44
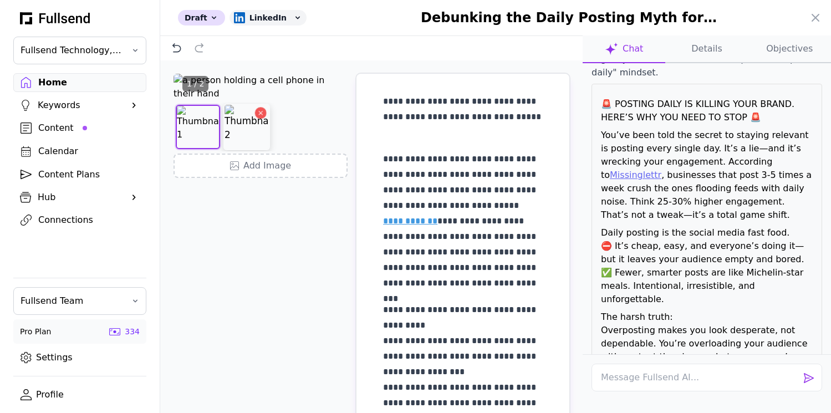
click at [243, 149] on img at bounding box center [247, 127] width 44 height 44
